Goal: Information Seeking & Learning: Learn about a topic

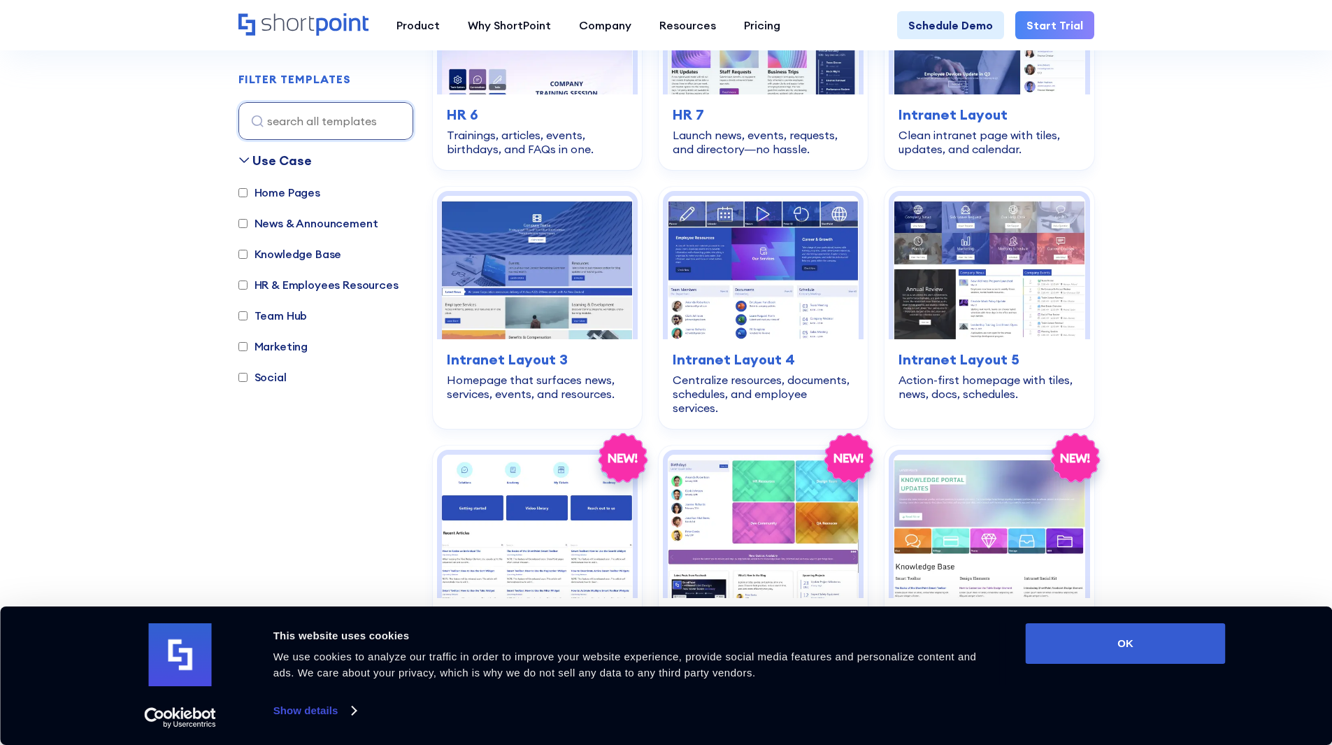
scroll to position [1049, 0]
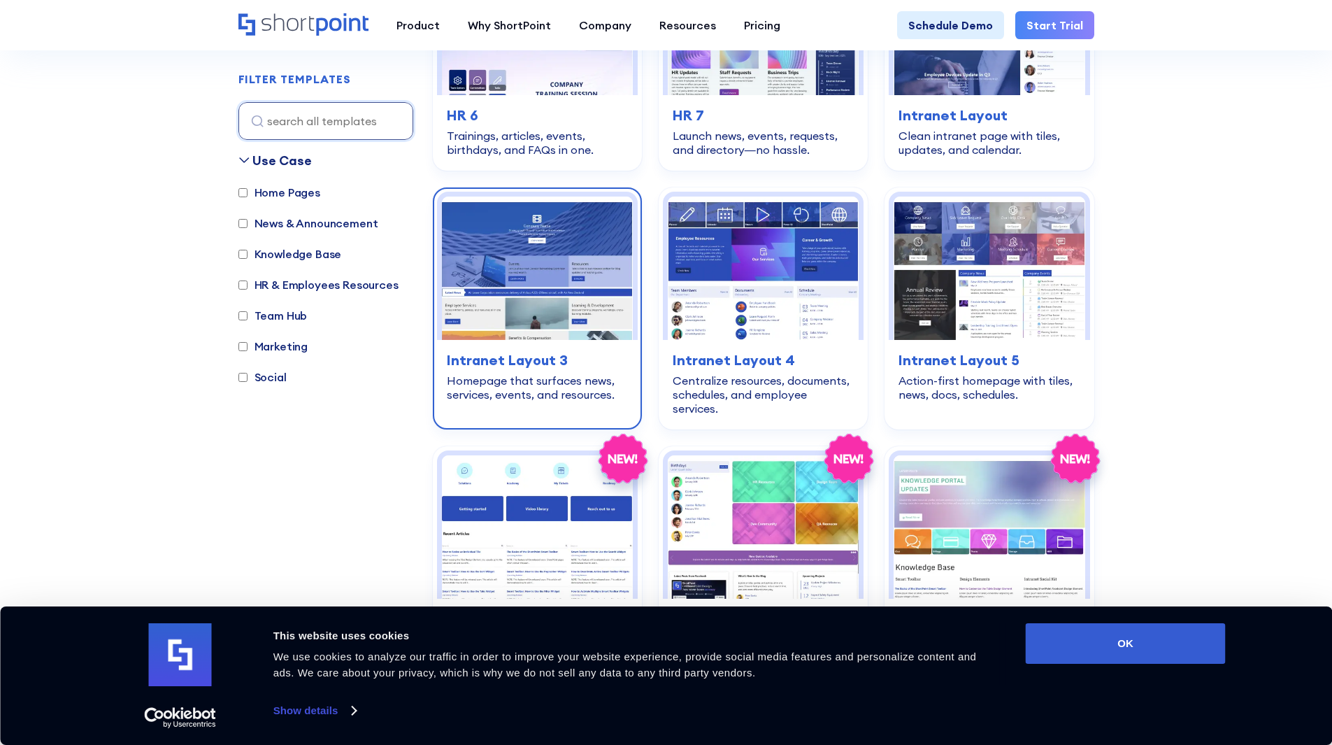
click at [531, 396] on div "home-pages Intranet Layout 3 Homepage that surfaces news, services, events, and…" at bounding box center [537, 375] width 201 height 71
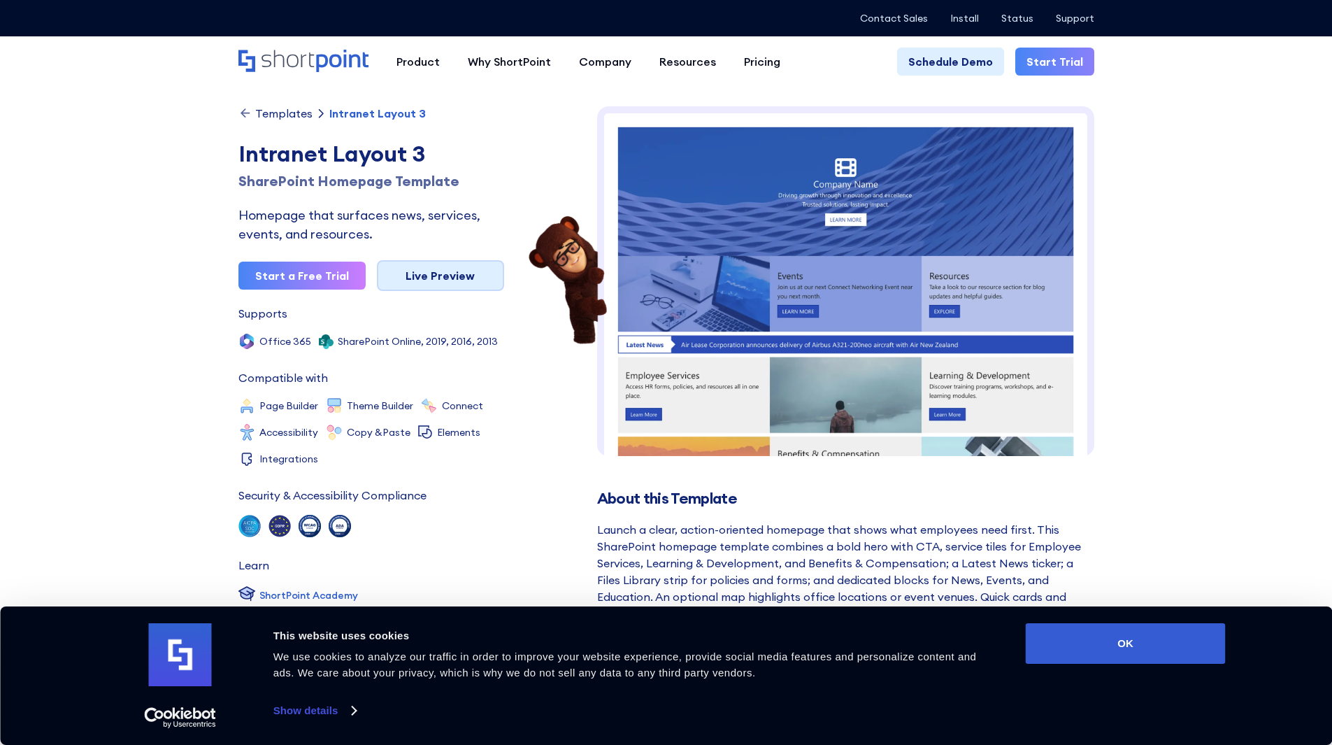
click at [431, 285] on link "Live Preview" at bounding box center [440, 275] width 127 height 31
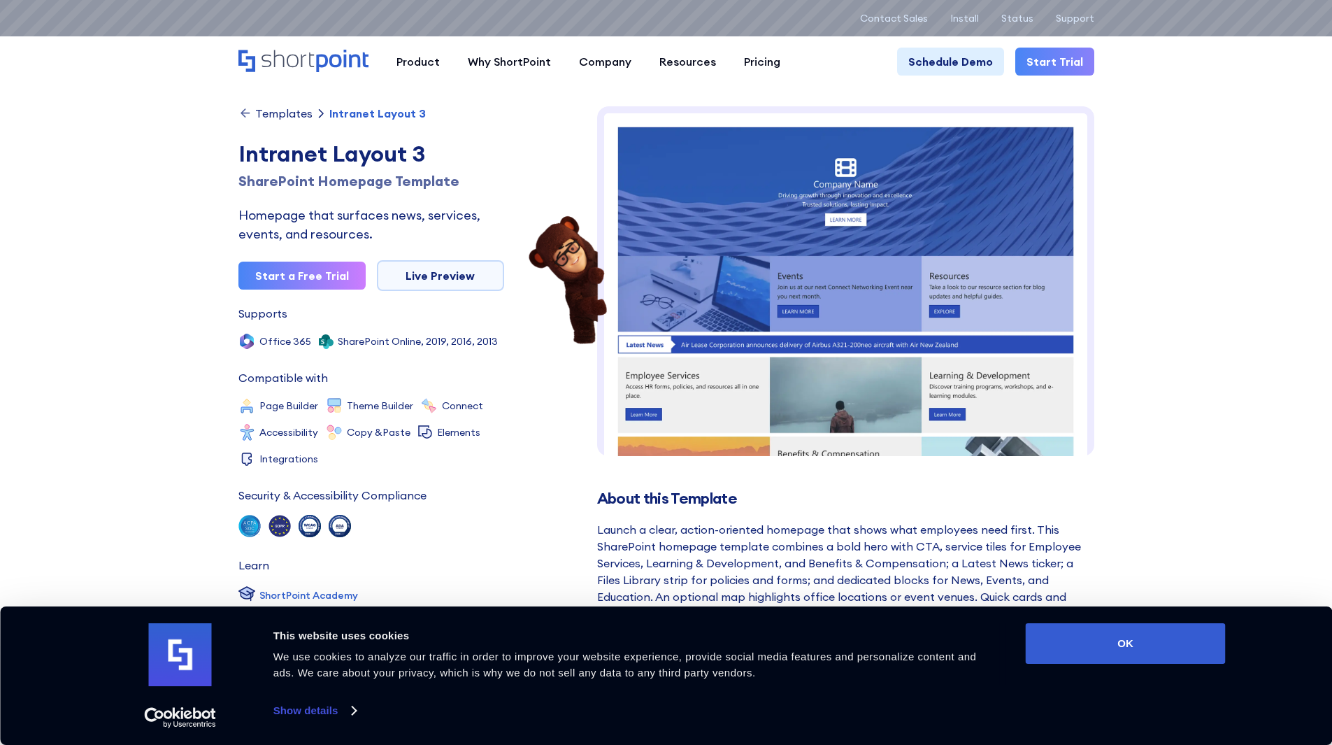
click at [277, 112] on div "Templates" at bounding box center [283, 113] width 57 height 11
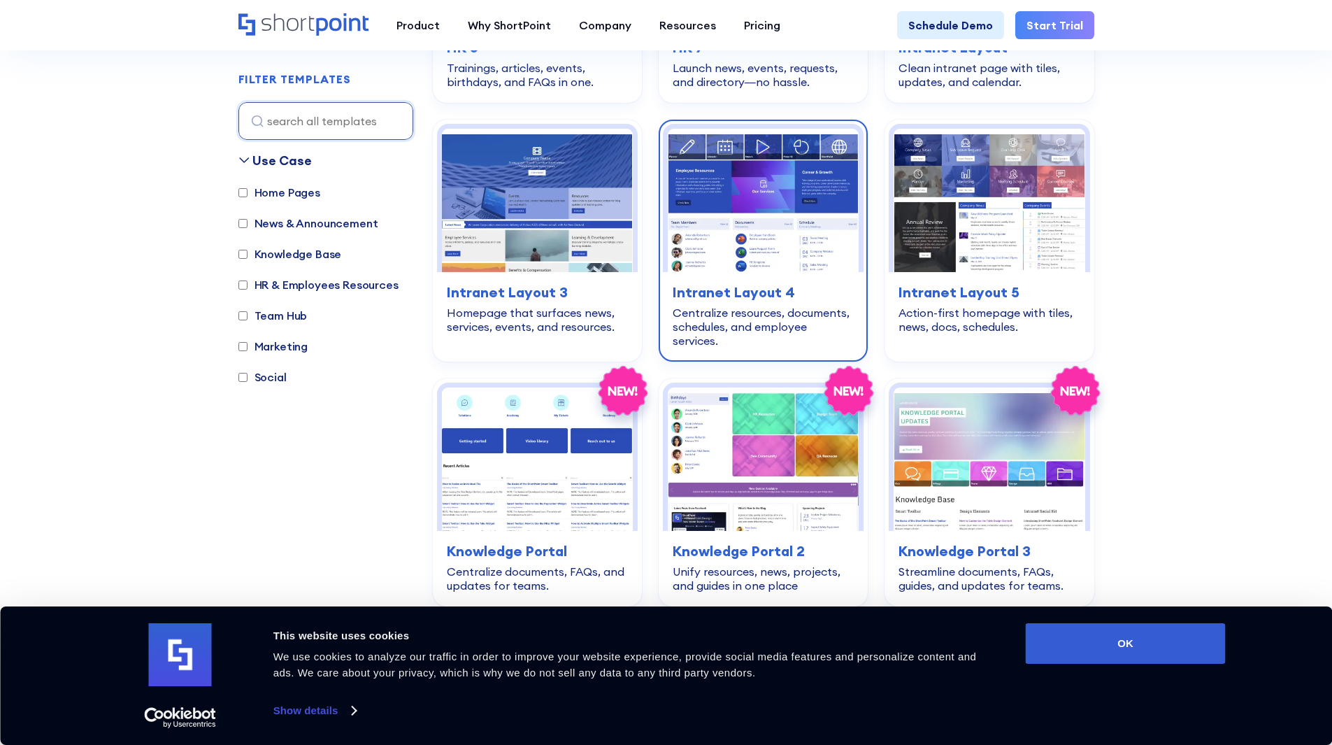
scroll to position [1119, 0]
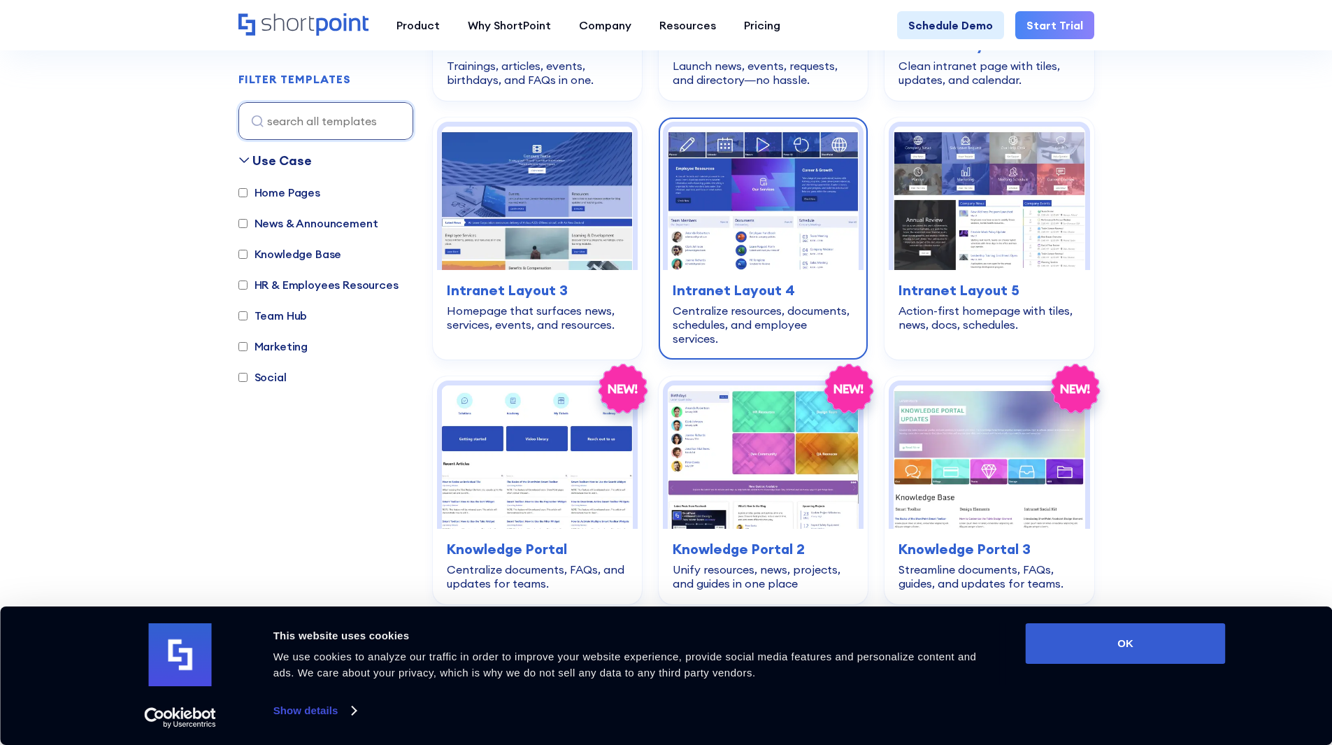
click at [752, 321] on div "Centralize resources, documents, schedules, and employee services." at bounding box center [763, 324] width 181 height 42
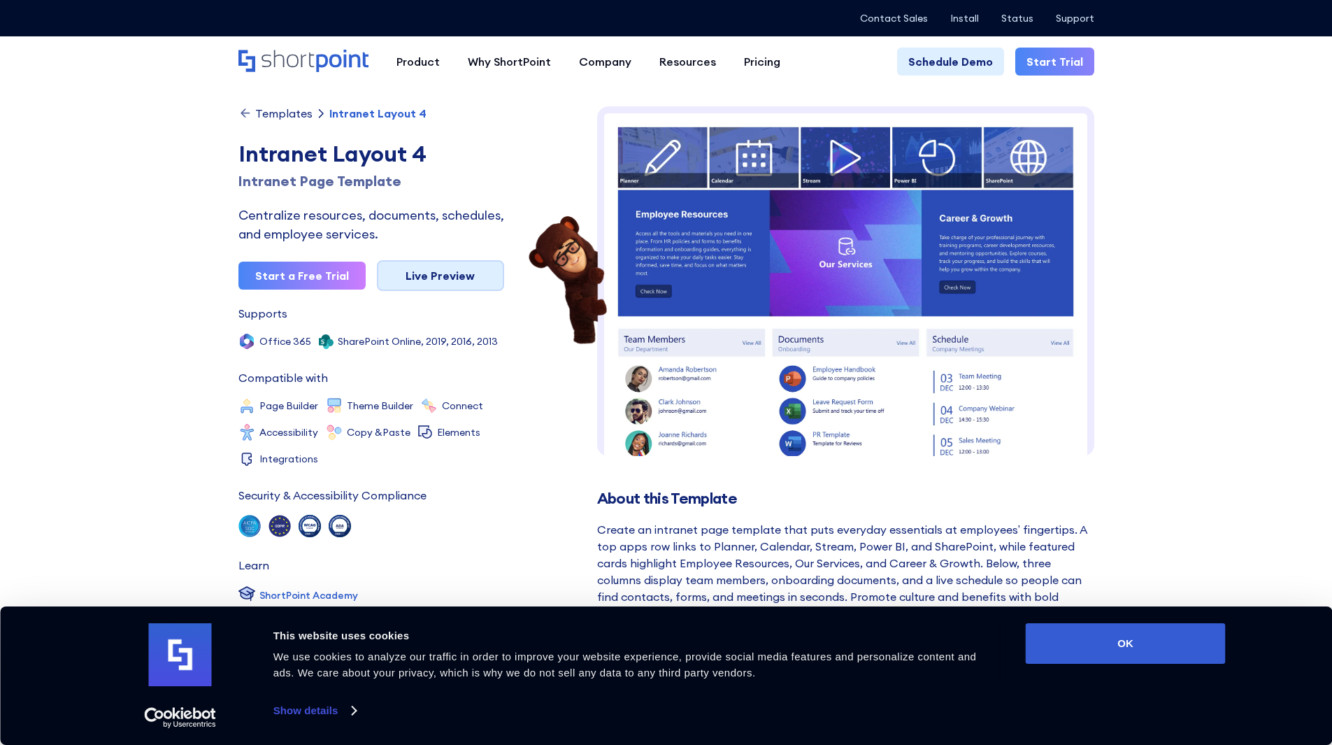
click at [459, 276] on link "Live Preview" at bounding box center [440, 275] width 127 height 31
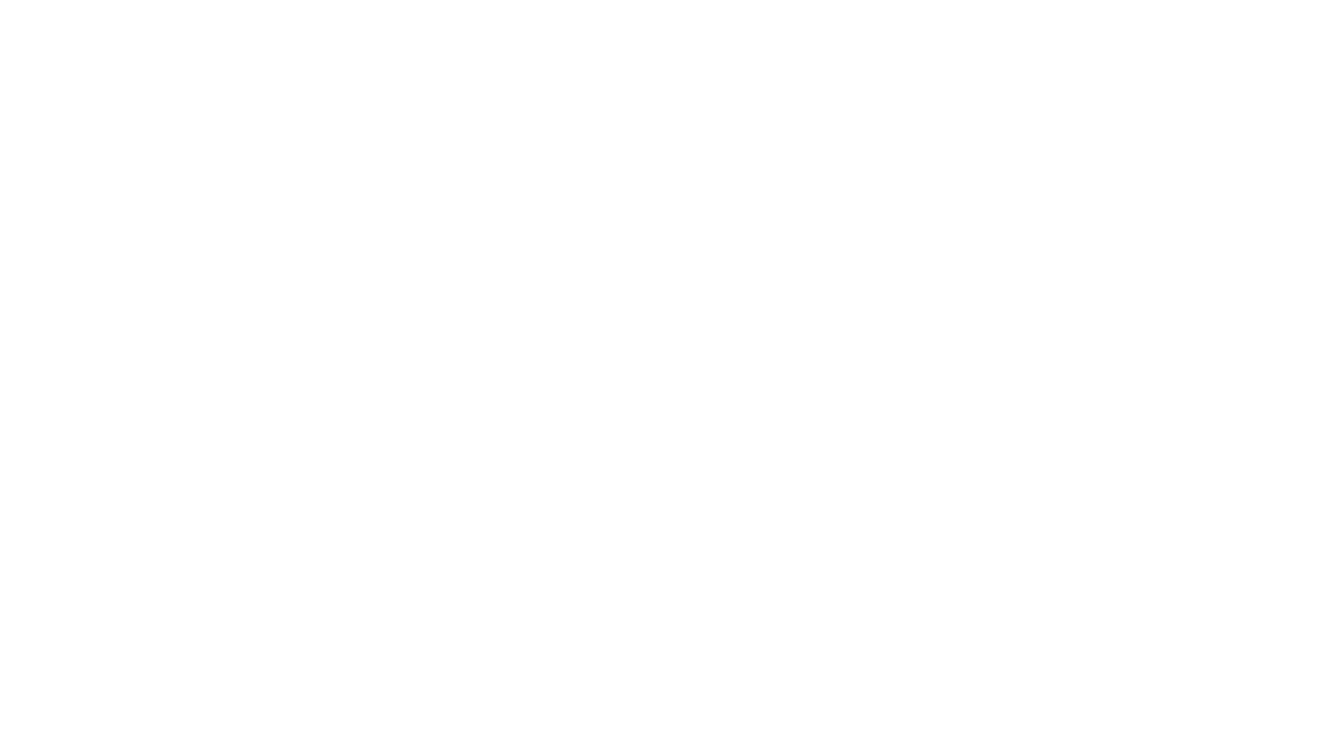
scroll to position [1119, 0]
